Goal: Navigation & Orientation: Find specific page/section

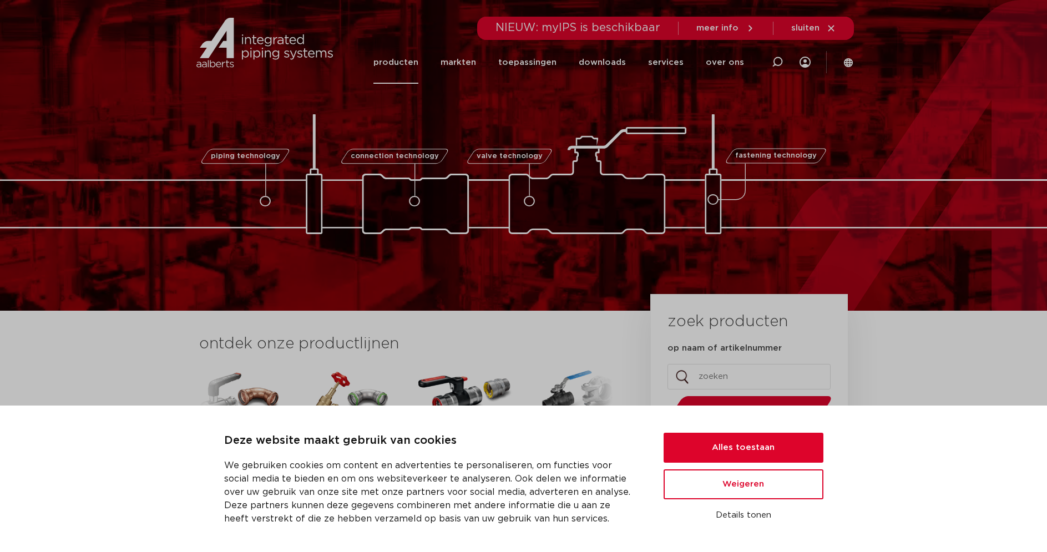
click at [409, 62] on link "producten" at bounding box center [396, 62] width 45 height 43
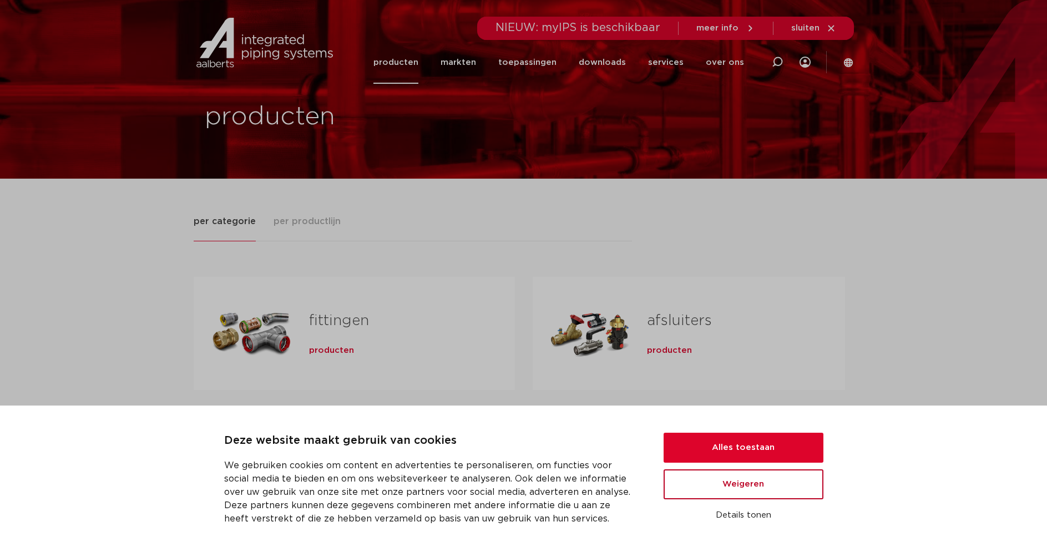
click at [763, 490] on button "Weigeren" at bounding box center [744, 485] width 160 height 30
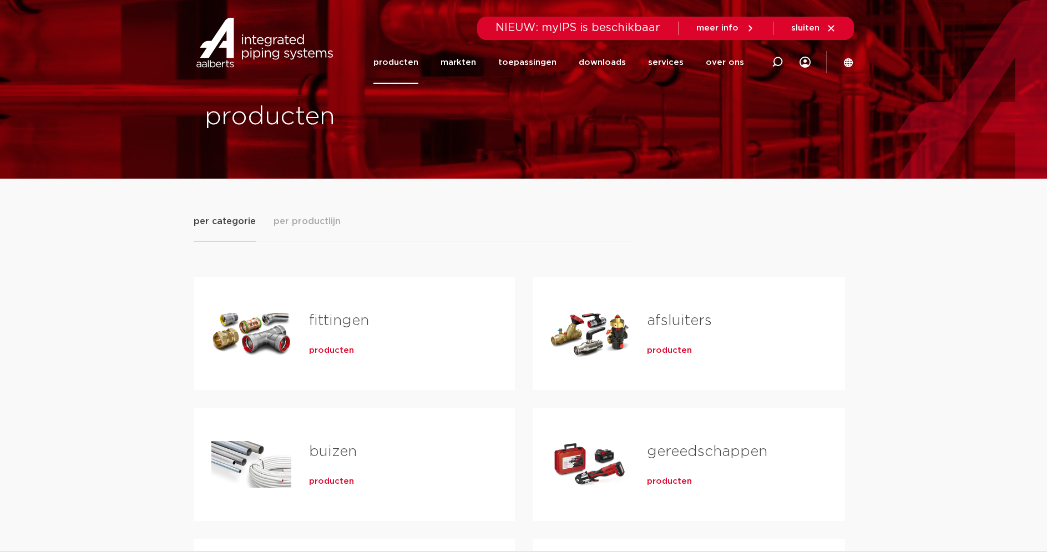
click at [310, 450] on link "buizen" at bounding box center [333, 452] width 48 height 14
